Goal: Navigation & Orientation: Go to known website

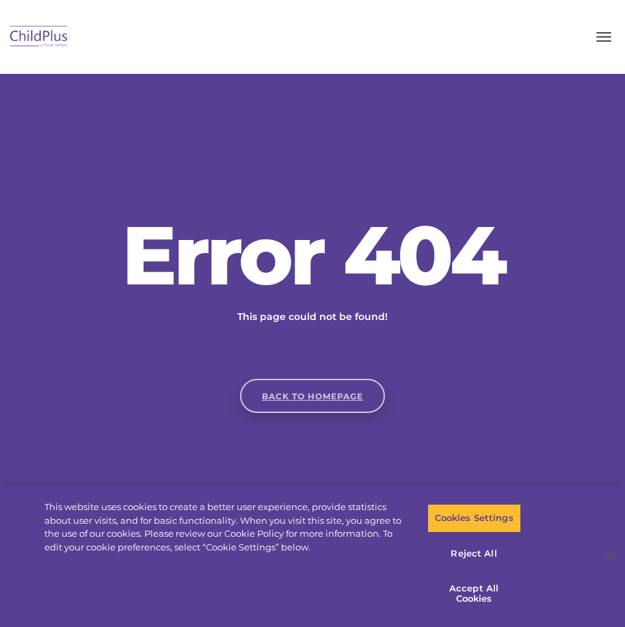
click at [306, 395] on link "Back to homepage" at bounding box center [312, 396] width 145 height 34
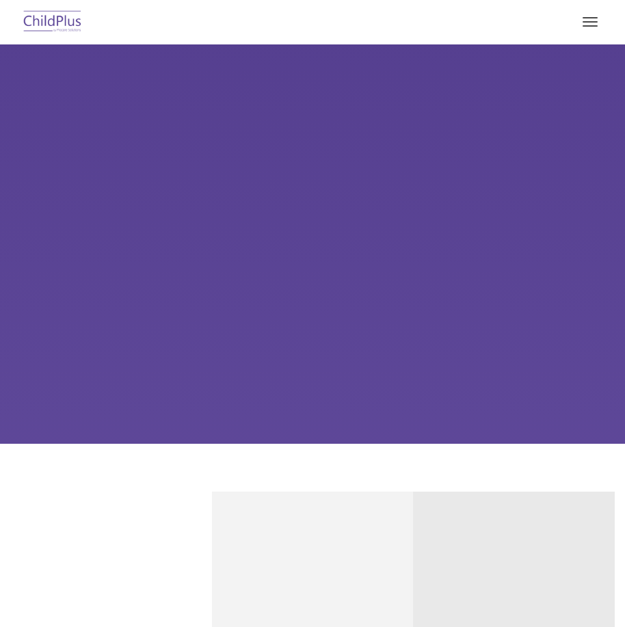
type input ""
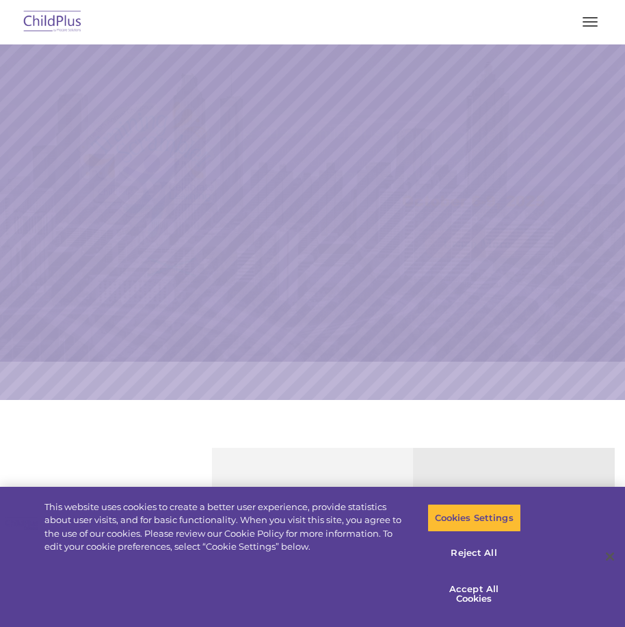
select select "MEDIUM"
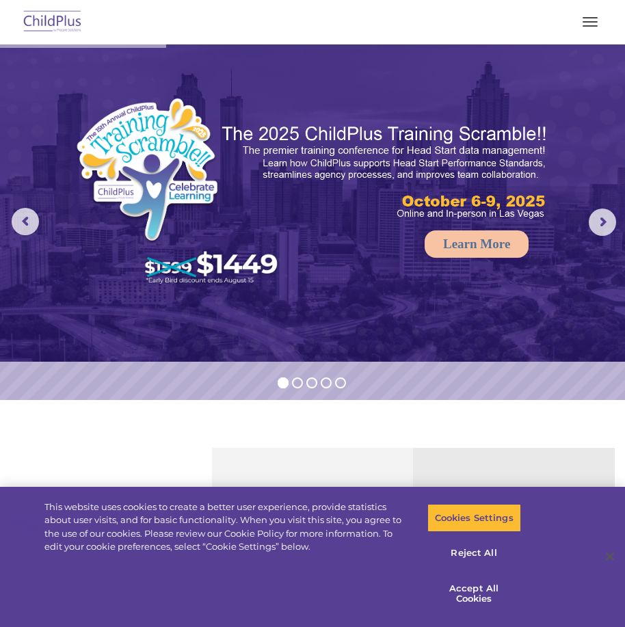
click at [595, 22] on span "button" at bounding box center [590, 21] width 15 height 1
